Goal: Information Seeking & Learning: Find specific fact

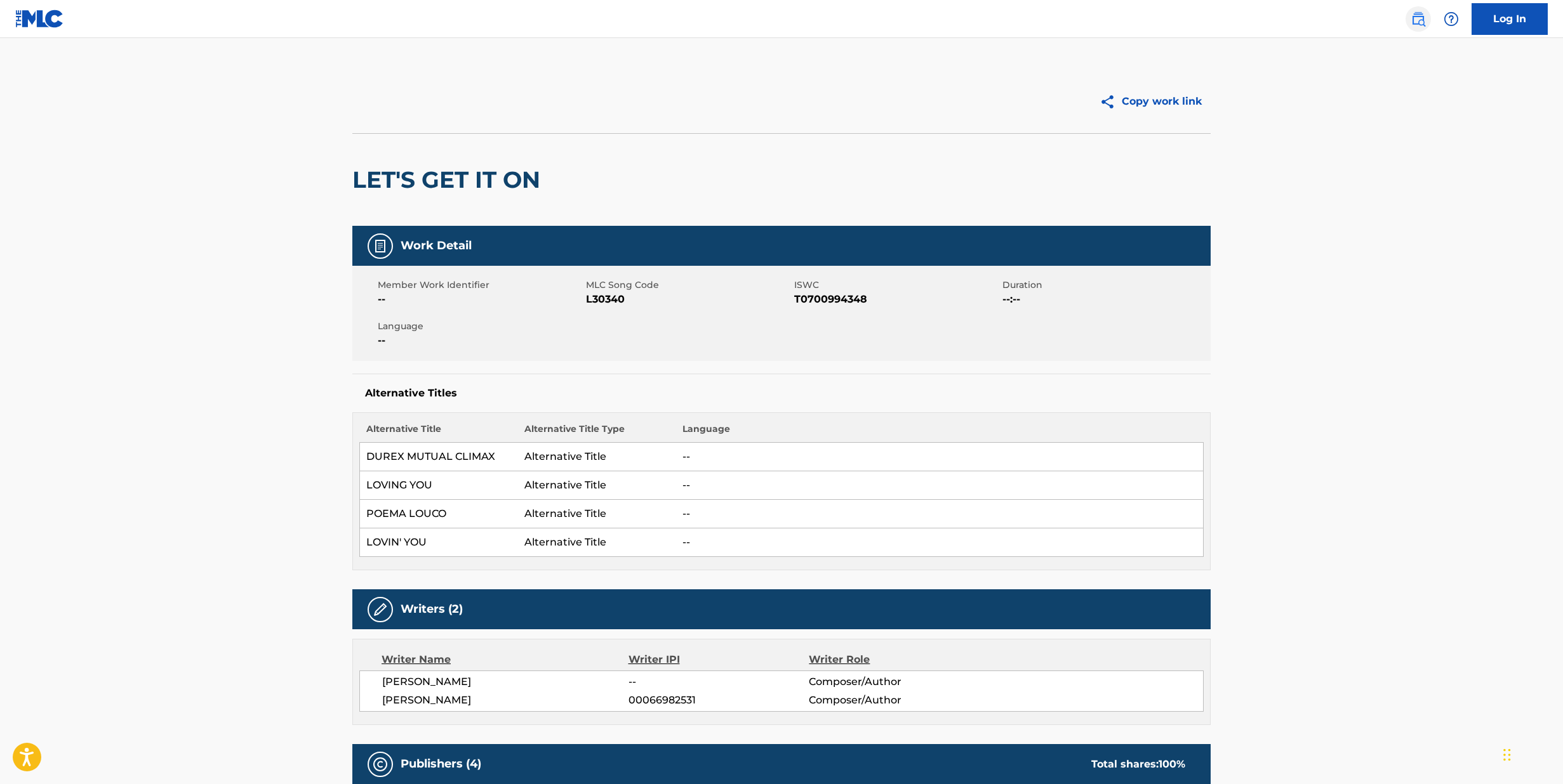
click at [1417, 18] on img at bounding box center [1418, 18] width 16 height 16
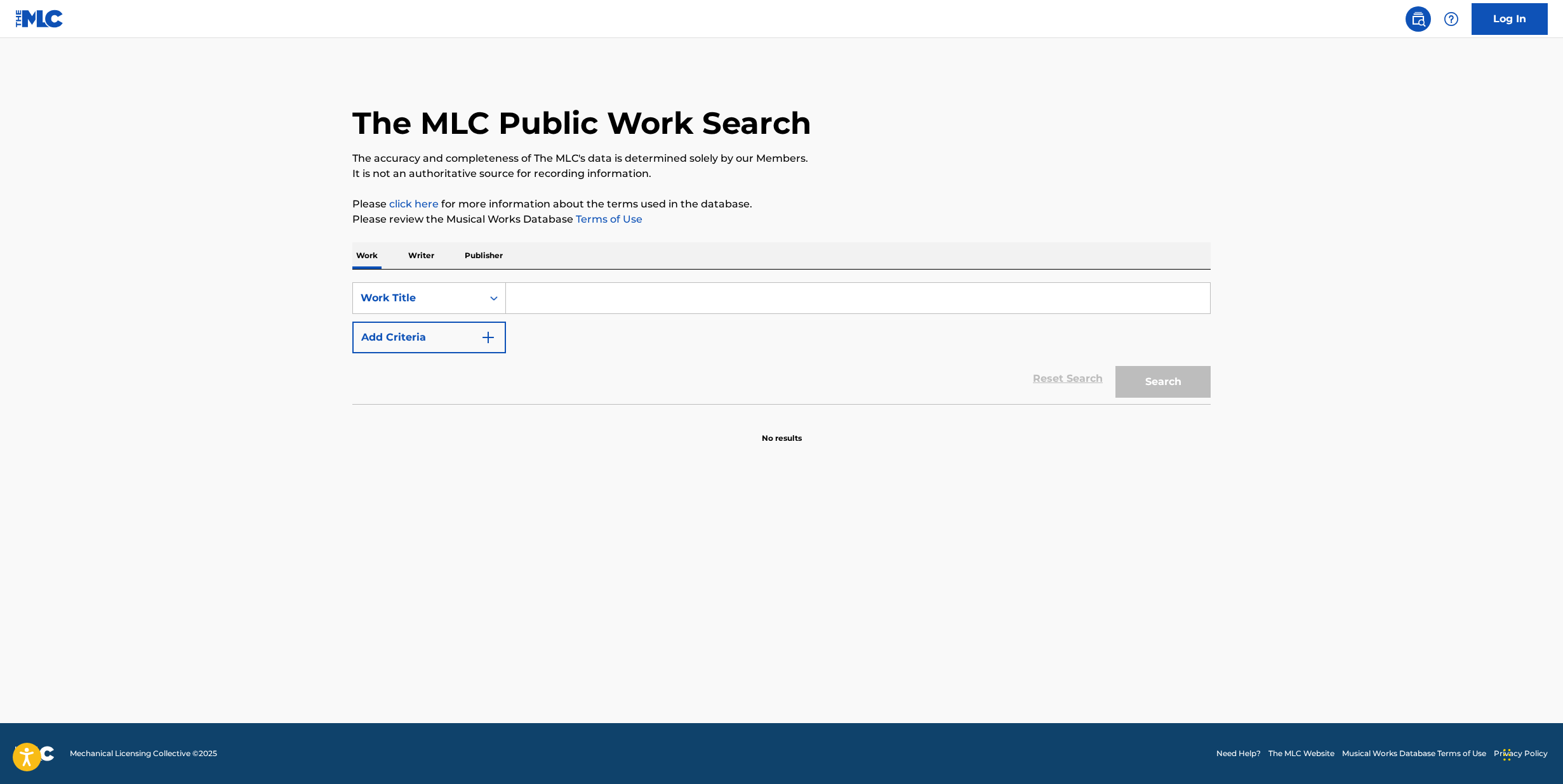
click at [536, 289] on input "Search Form" at bounding box center [858, 298] width 704 height 30
type input "something good"
click at [475, 337] on button "Add Criteria" at bounding box center [429, 337] width 154 height 32
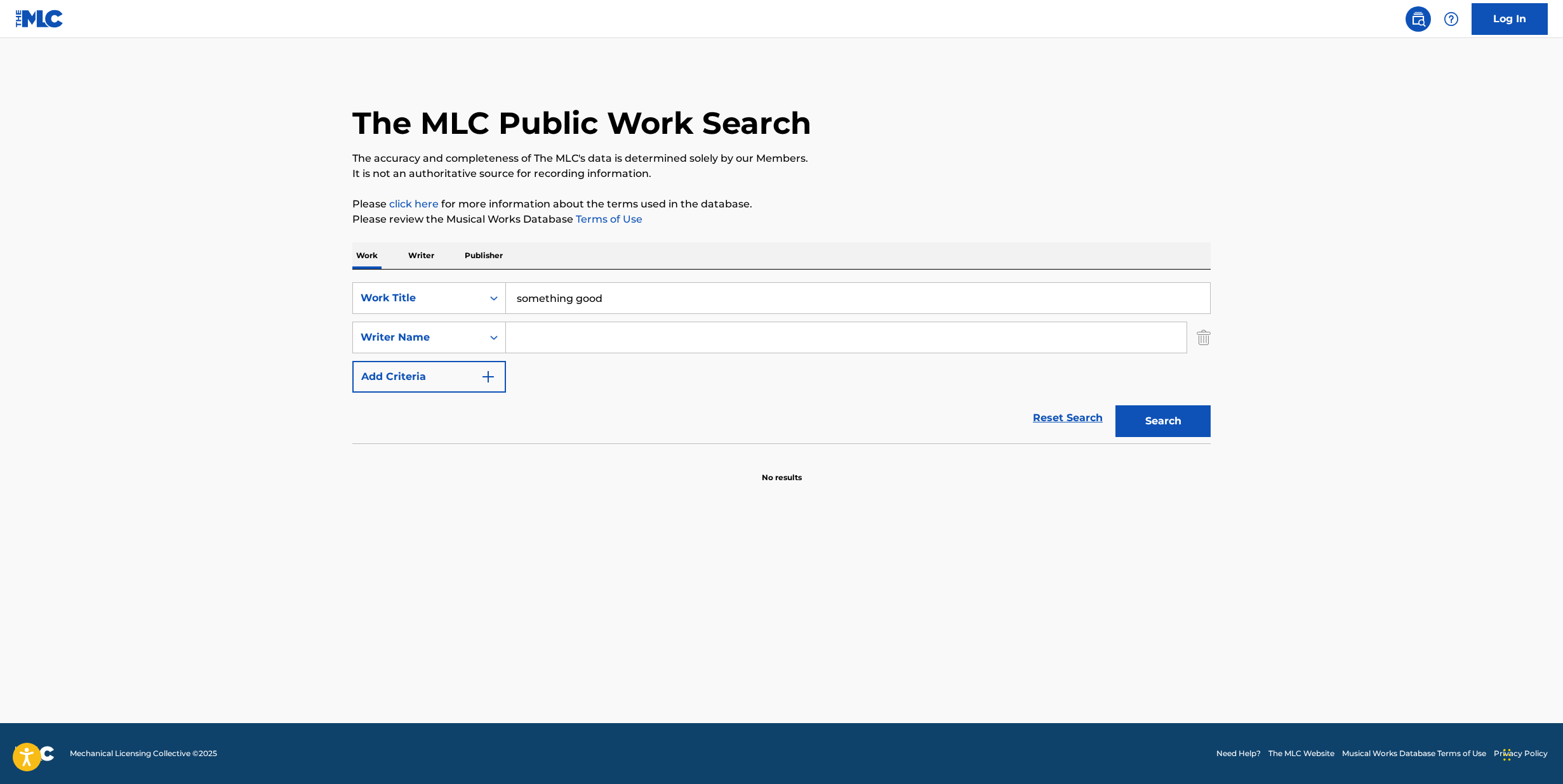
click at [575, 343] on input "Search Form" at bounding box center [846, 337] width 680 height 30
type input "[PERSON_NAME]"
click at [1137, 201] on p "Please click here for more information about the terms used in the database." at bounding box center [782, 204] width 858 height 16
click at [1196, 417] on button "Search" at bounding box center [1163, 421] width 95 height 32
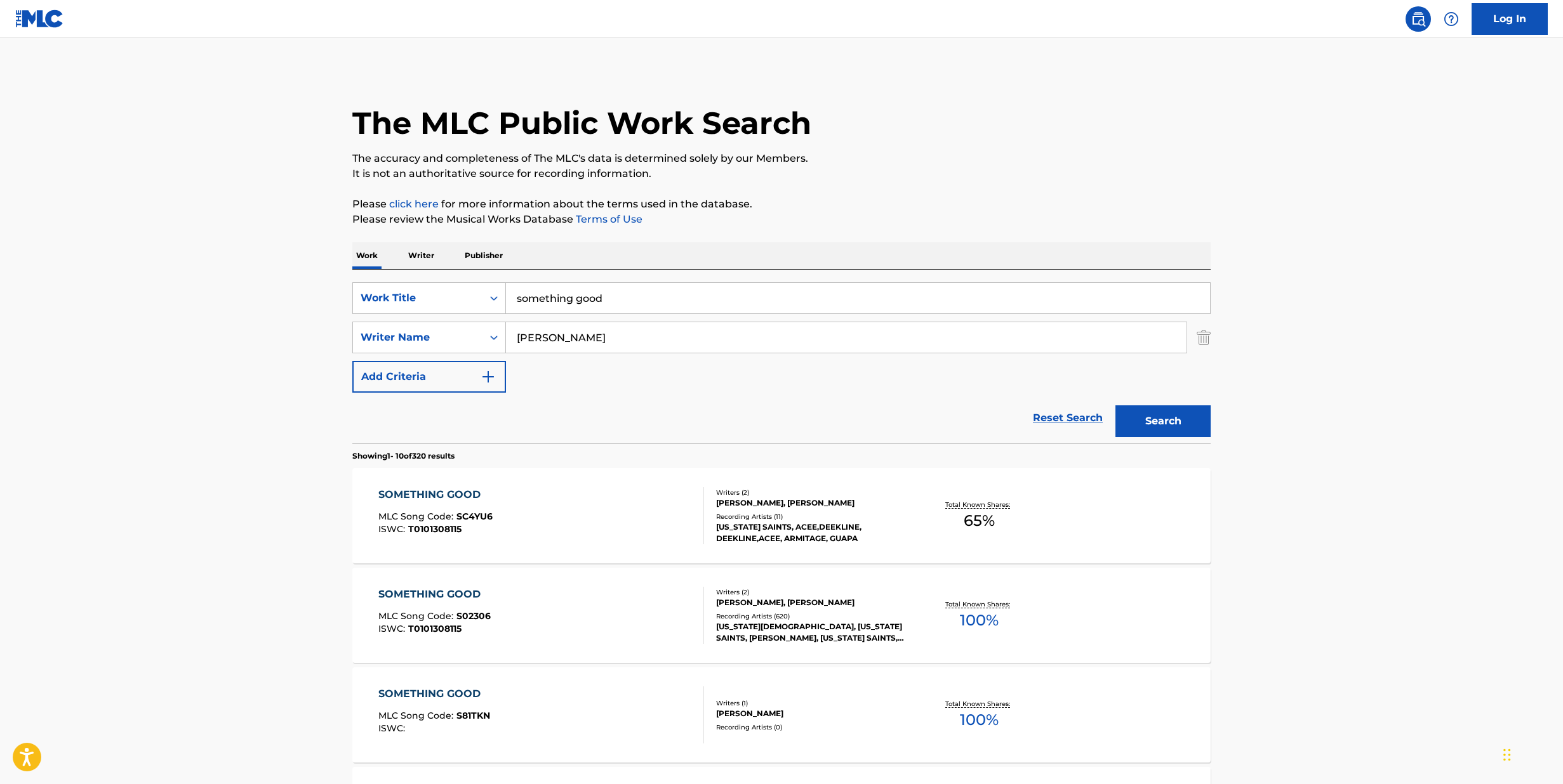
click at [510, 633] on div "SOMETHING GOOD MLC Song Code : S02306 ISWC : T0101308115" at bounding box center [541, 615] width 326 height 57
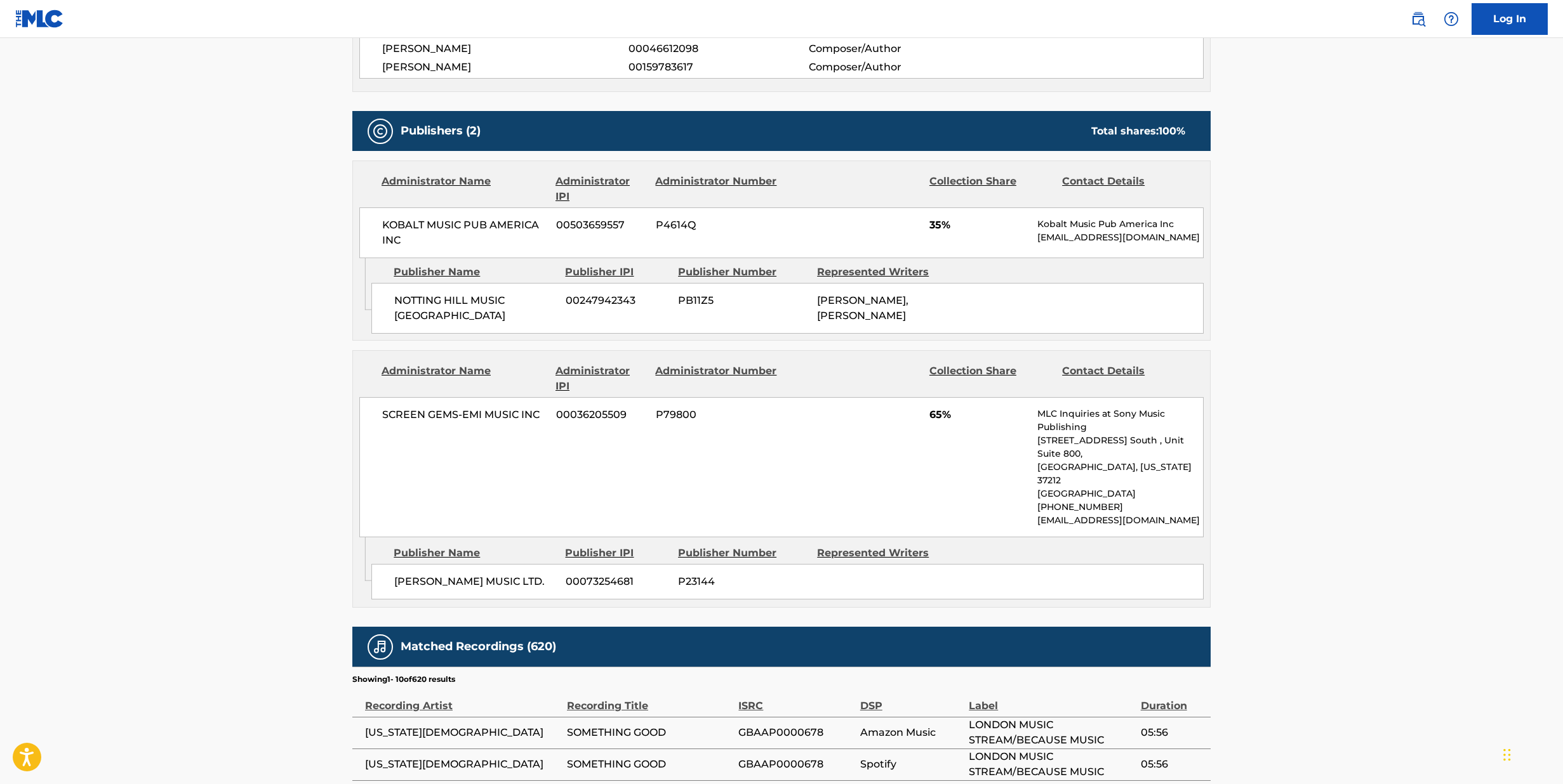
scroll to position [592, 0]
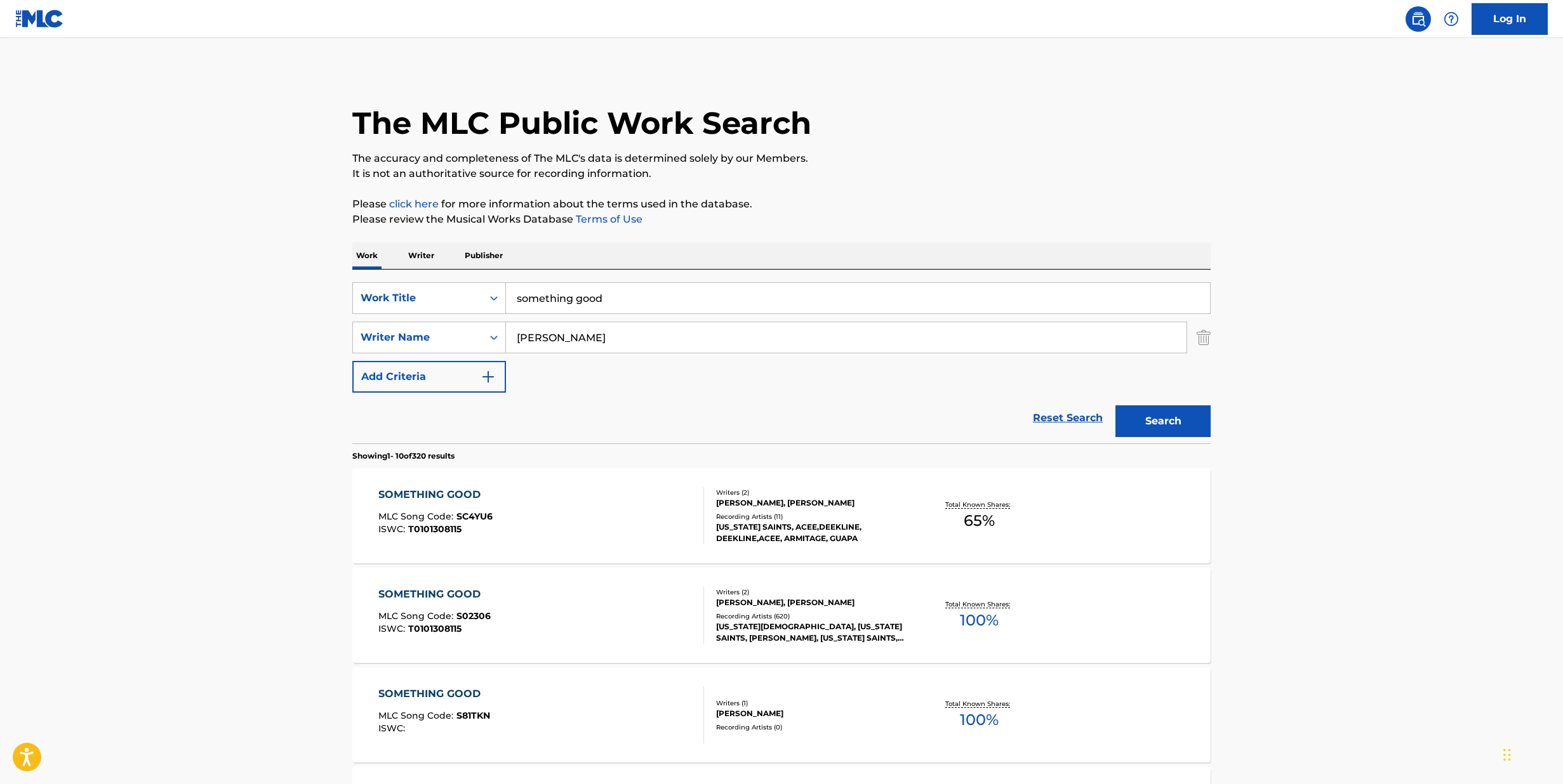
click at [410, 495] on div "SOMETHING GOOD" at bounding box center [435, 495] width 114 height 16
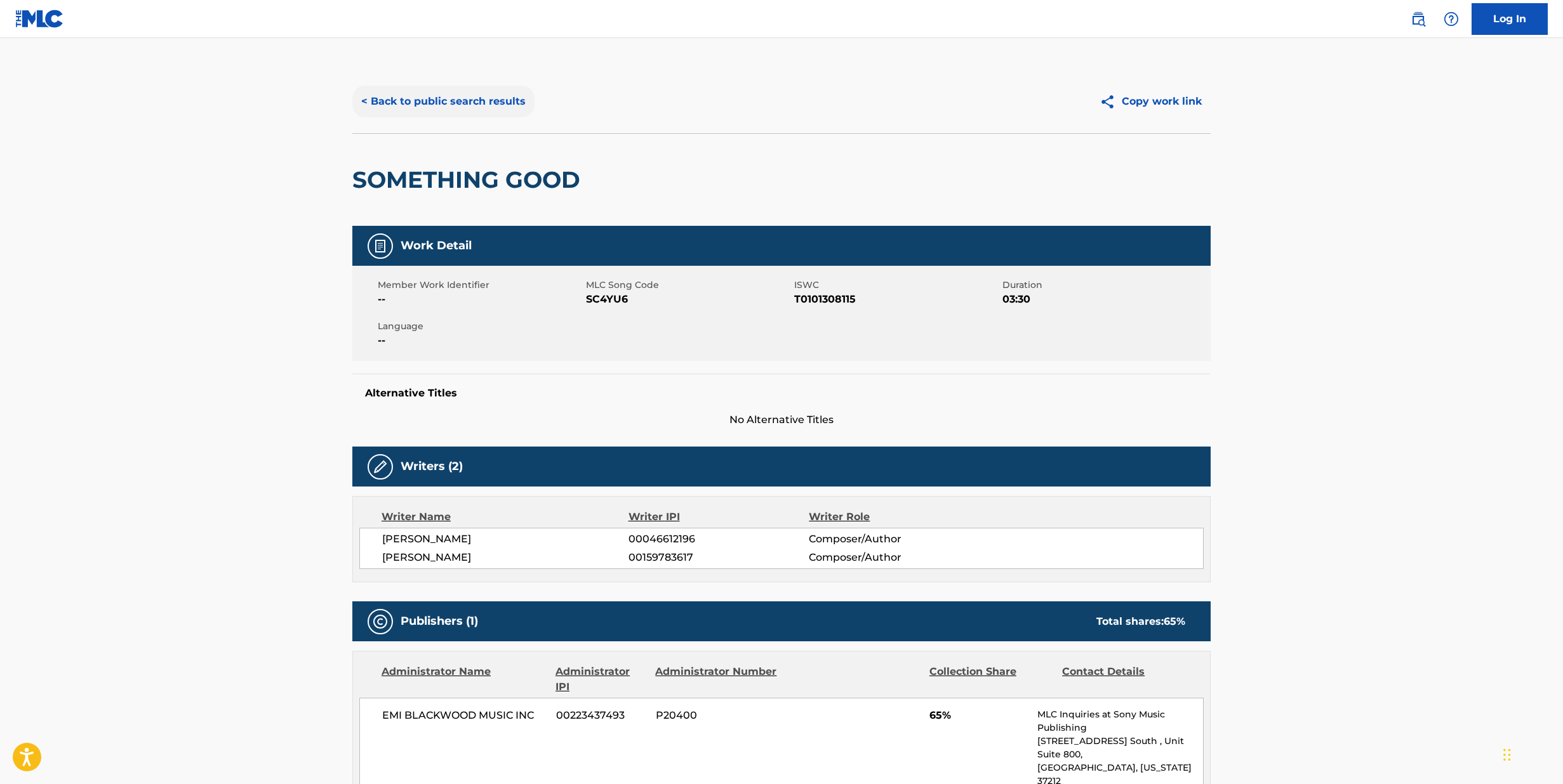
click at [447, 102] on button "< Back to public search results" at bounding box center [443, 101] width 182 height 32
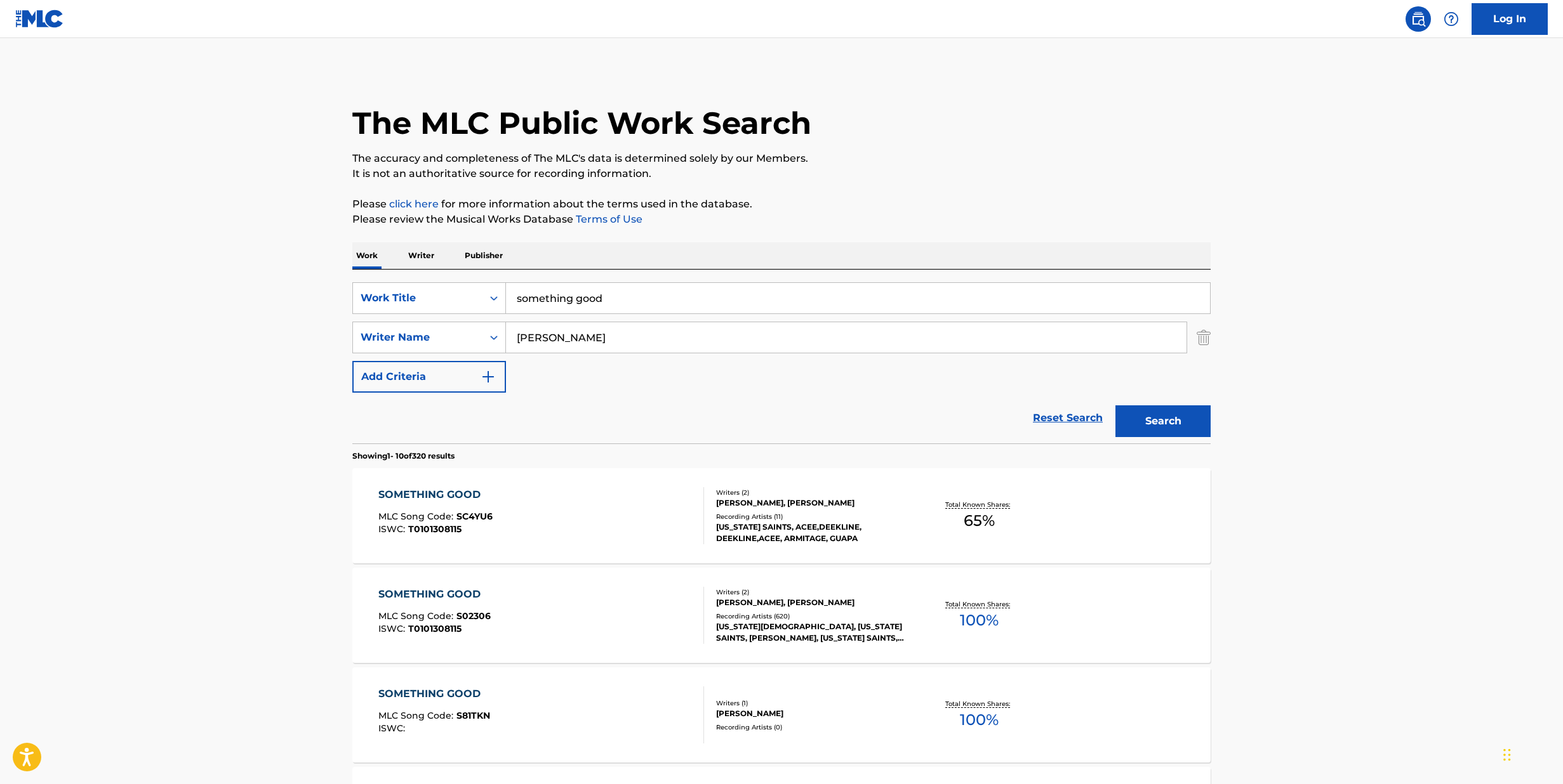
drag, startPoint x: 630, startPoint y: 291, endPoint x: 555, endPoint y: 282, distance: 75.5
click at [521, 275] on div "SearchWithCriteria006a0826-d4e2-4816-8784-b1682e6a31ef Work Title something goo…" at bounding box center [782, 357] width 858 height 174
drag, startPoint x: 628, startPoint y: 301, endPoint x: 387, endPoint y: 266, distance: 243.5
type input "nightmoves"
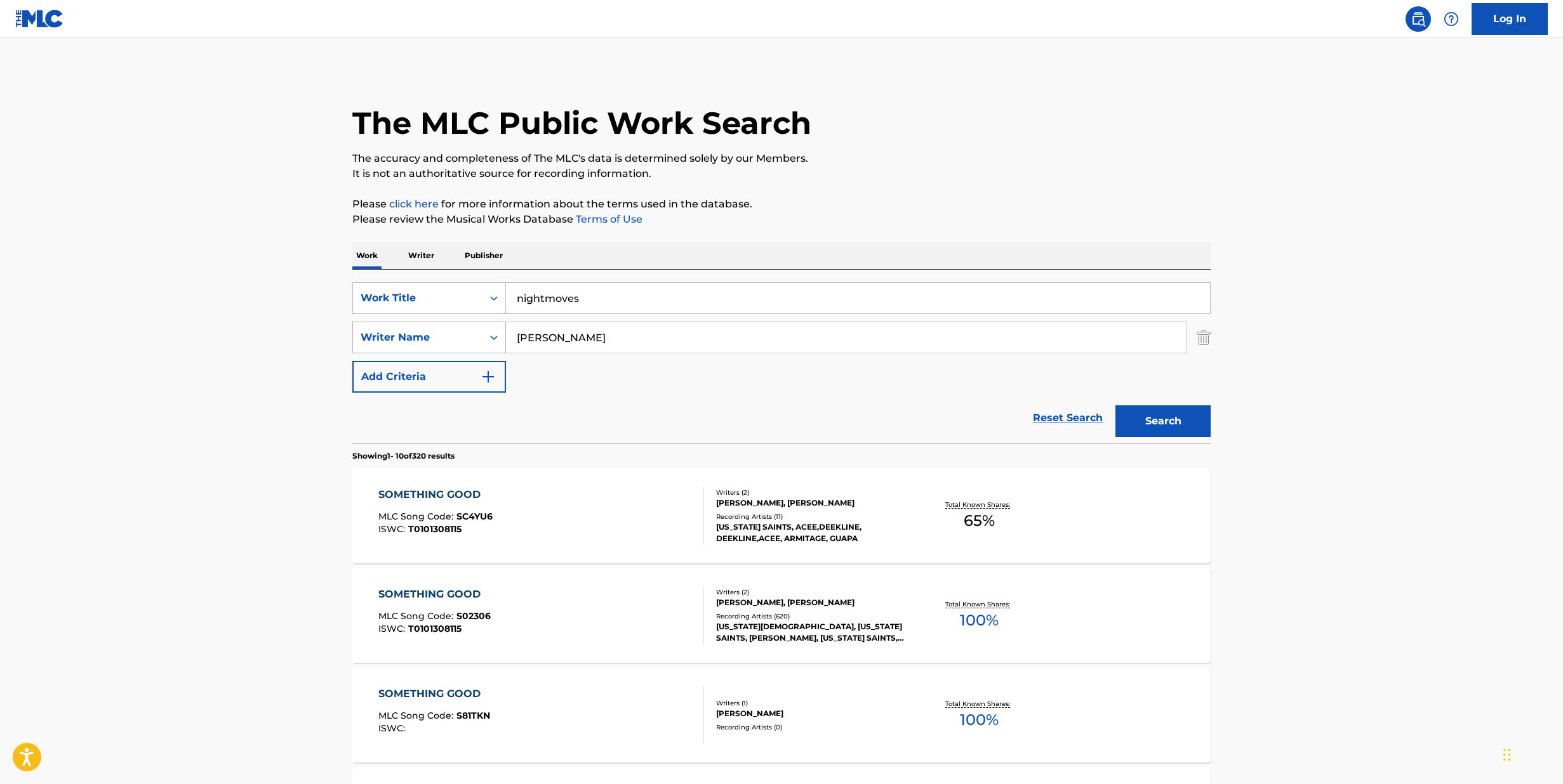
drag, startPoint x: 554, startPoint y: 341, endPoint x: 484, endPoint y: 322, distance: 72.5
click at [484, 322] on div "SearchWithCriteria2f7595f2-918f-4eee-bce8-7ee9684c0c1d Writer Name [PERSON_NAME]" at bounding box center [782, 337] width 858 height 32
type input "ma"
click at [1165, 87] on div "The MLC Public Work Search" at bounding box center [782, 116] width 858 height 92
click at [1135, 418] on button "Search" at bounding box center [1163, 421] width 95 height 32
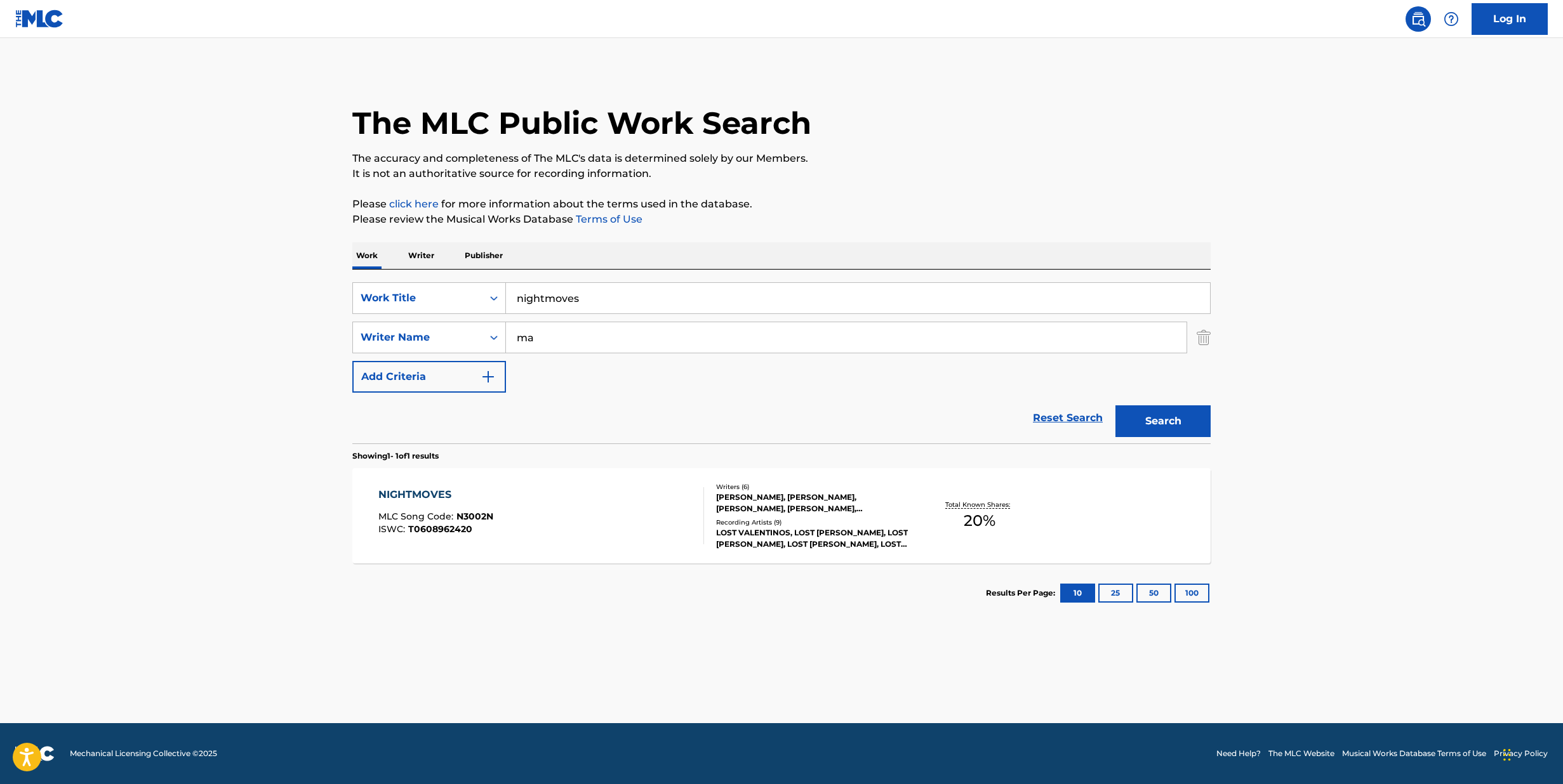
click at [667, 501] on div "NIGHTMOVES MLC Song Code : N3002N ISWC : T0608962420" at bounding box center [541, 515] width 326 height 57
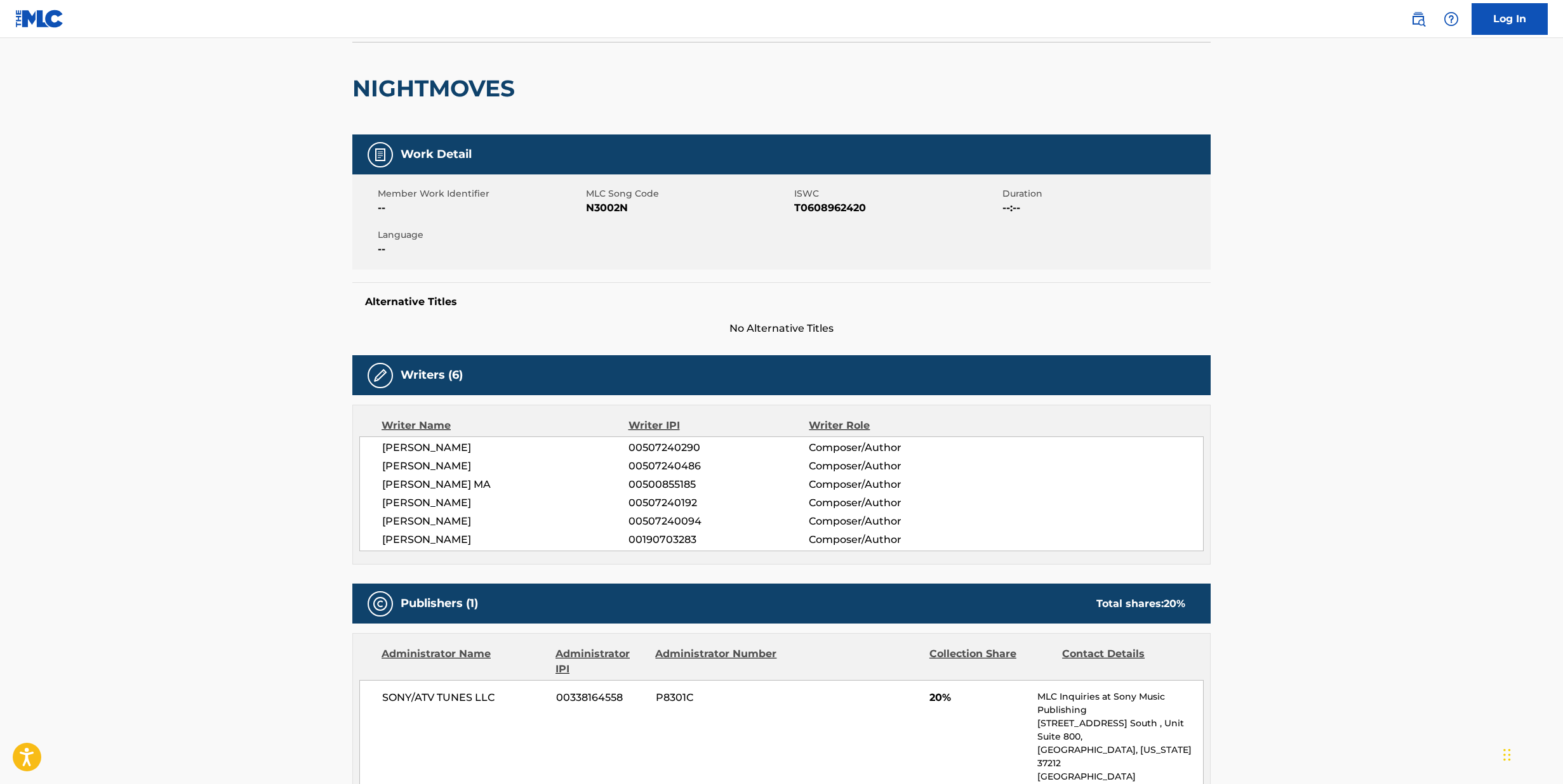
scroll to position [86, 0]
